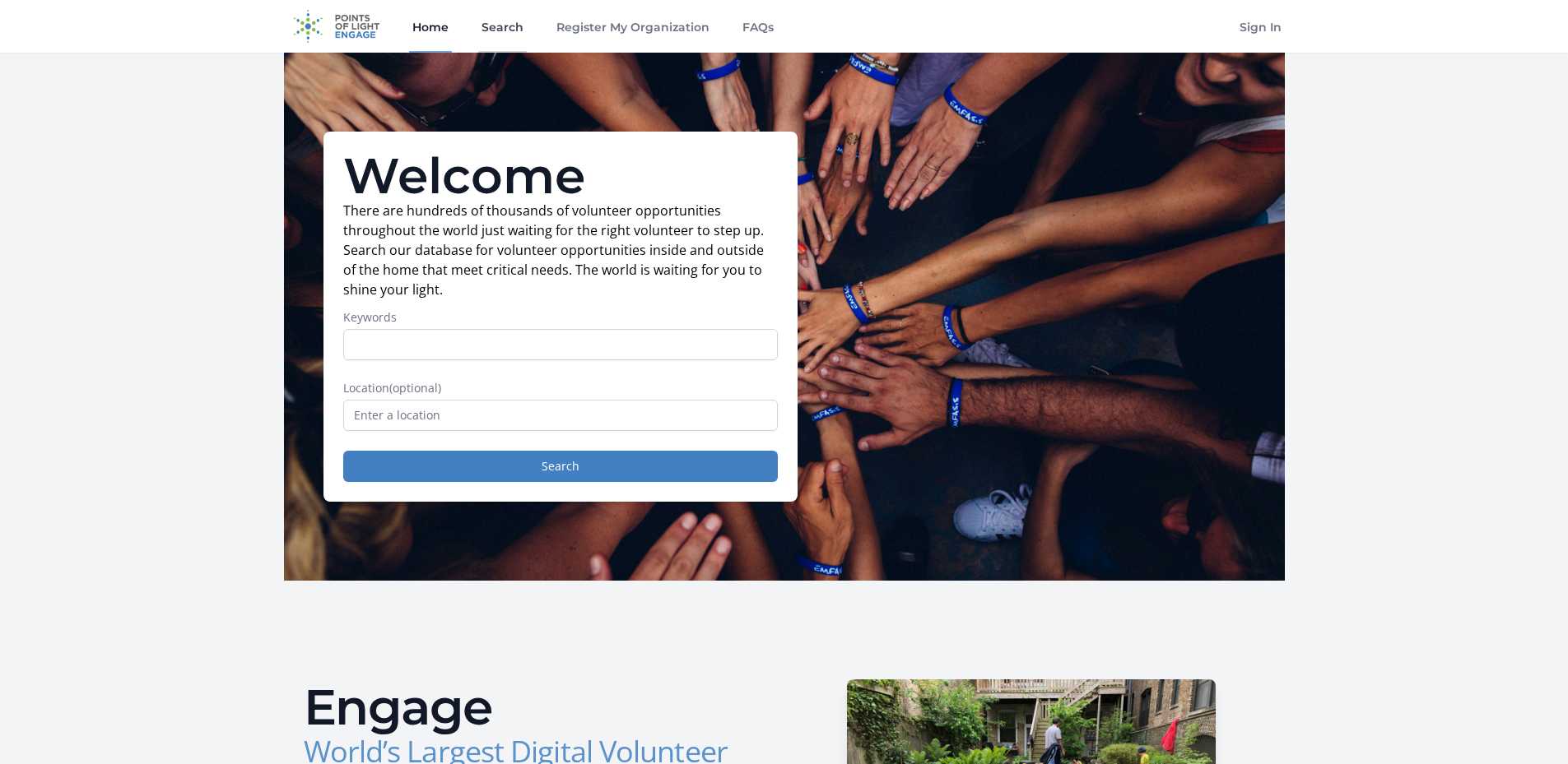
click at [496, 23] on link "Search" at bounding box center [502, 26] width 49 height 53
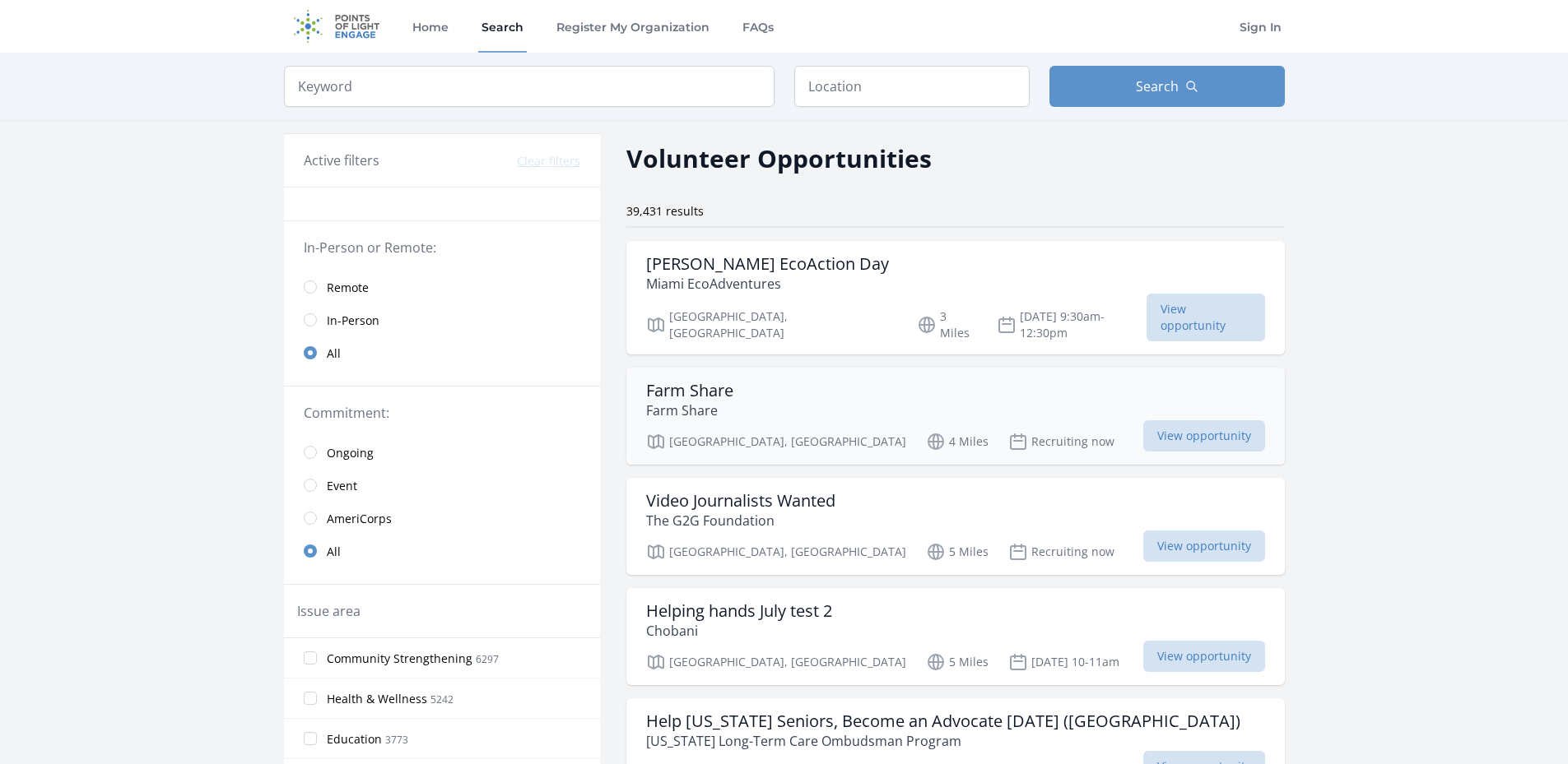
click at [671, 381] on h3 "Farm Share" at bounding box center [689, 391] width 87 height 19
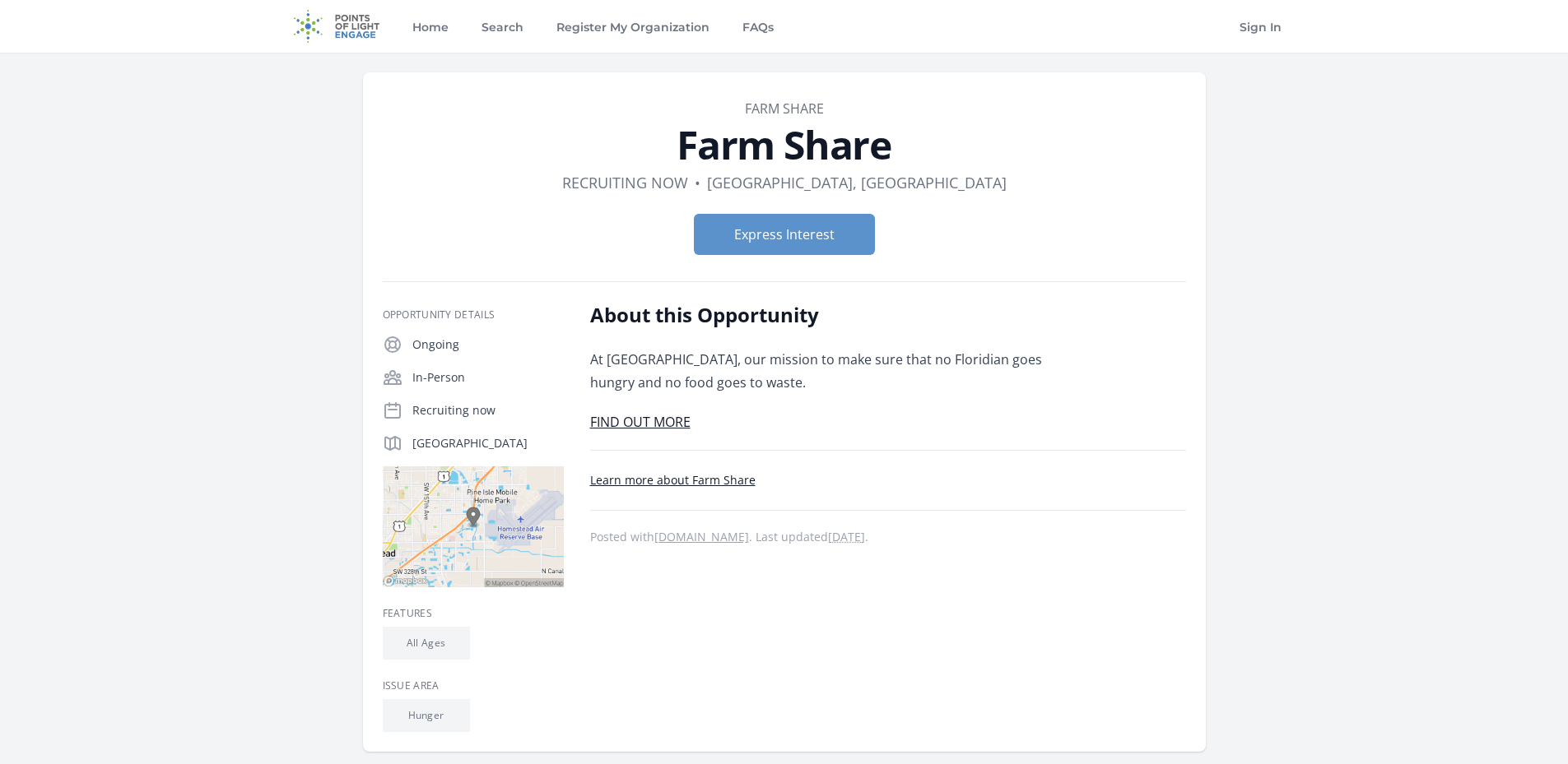
click at [1033, 127] on h1 "Farm Share" at bounding box center [785, 144] width 804 height 40
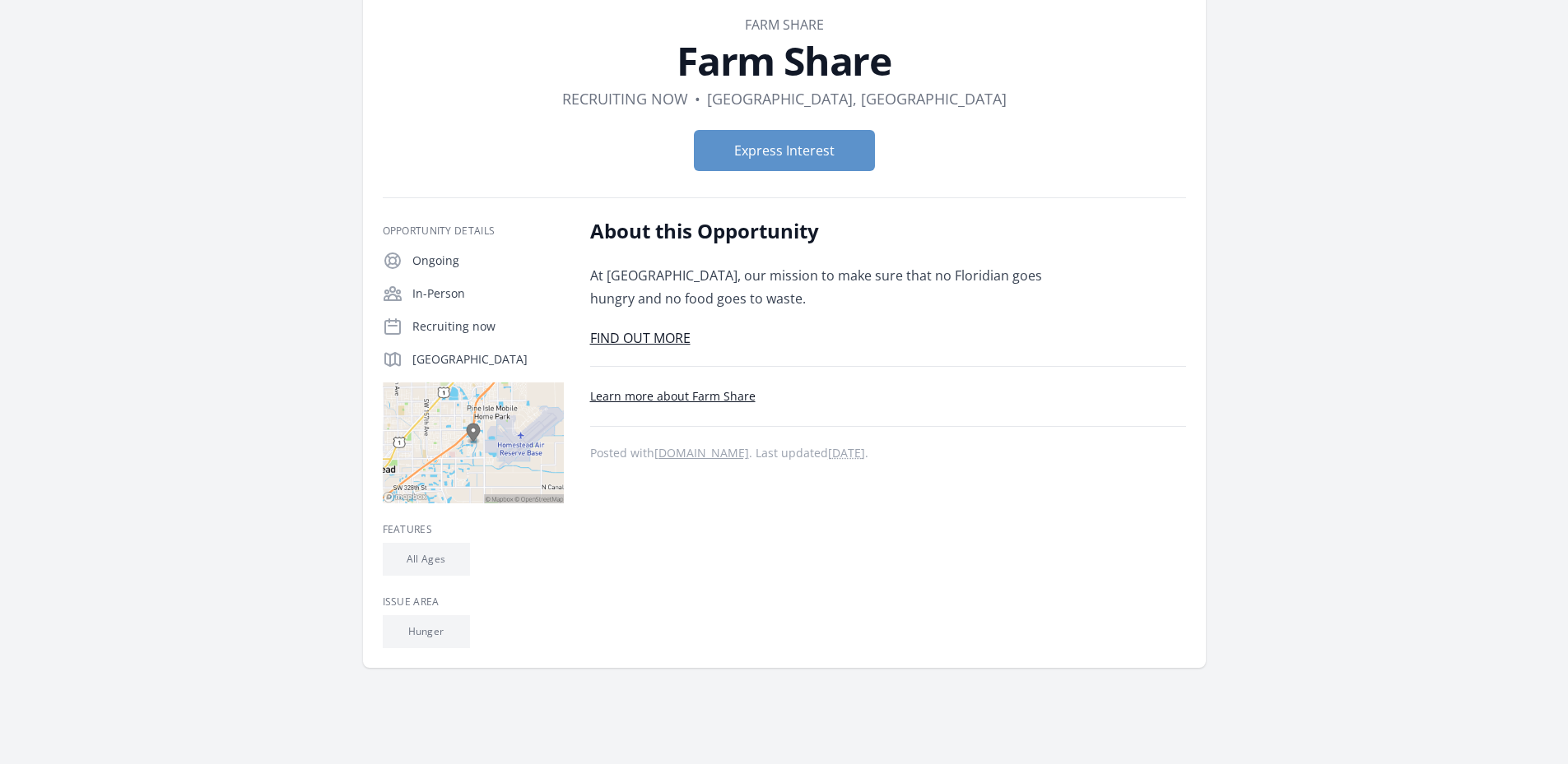
scroll to position [82, 0]
click at [674, 347] on link "FIND OUT MORE" at bounding box center [640, 339] width 100 height 19
